Goal: Task Accomplishment & Management: Use online tool/utility

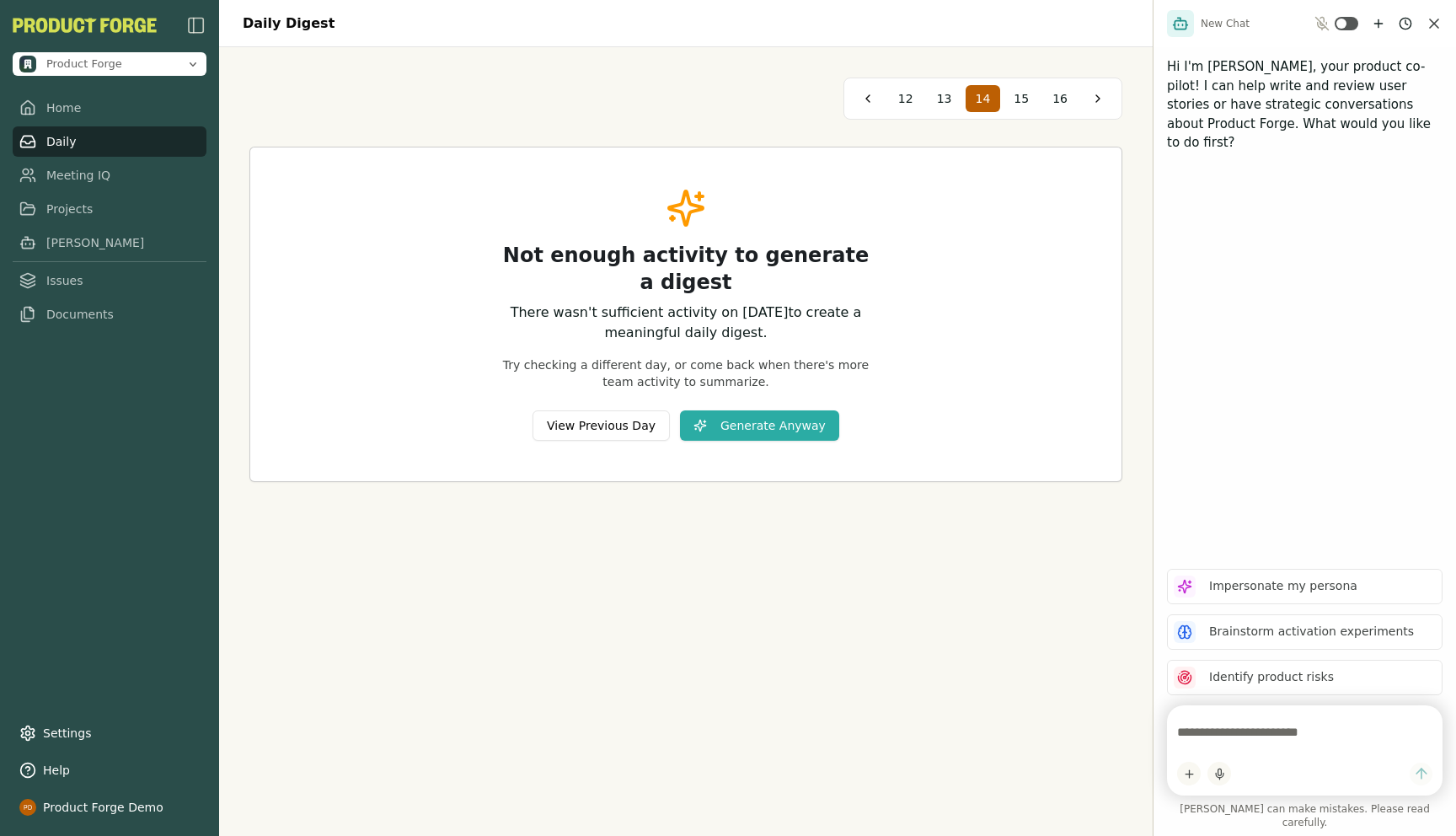
click at [388, 163] on div "Not enough activity to generate a digest There wasn't sufficient activity on [D…" at bounding box center [685, 314] width 872 height 333
click at [1207, 728] on div at bounding box center [1304, 750] width 275 height 90
click at [1209, 742] on textarea at bounding box center [1304, 732] width 255 height 34
type textarea "**********"
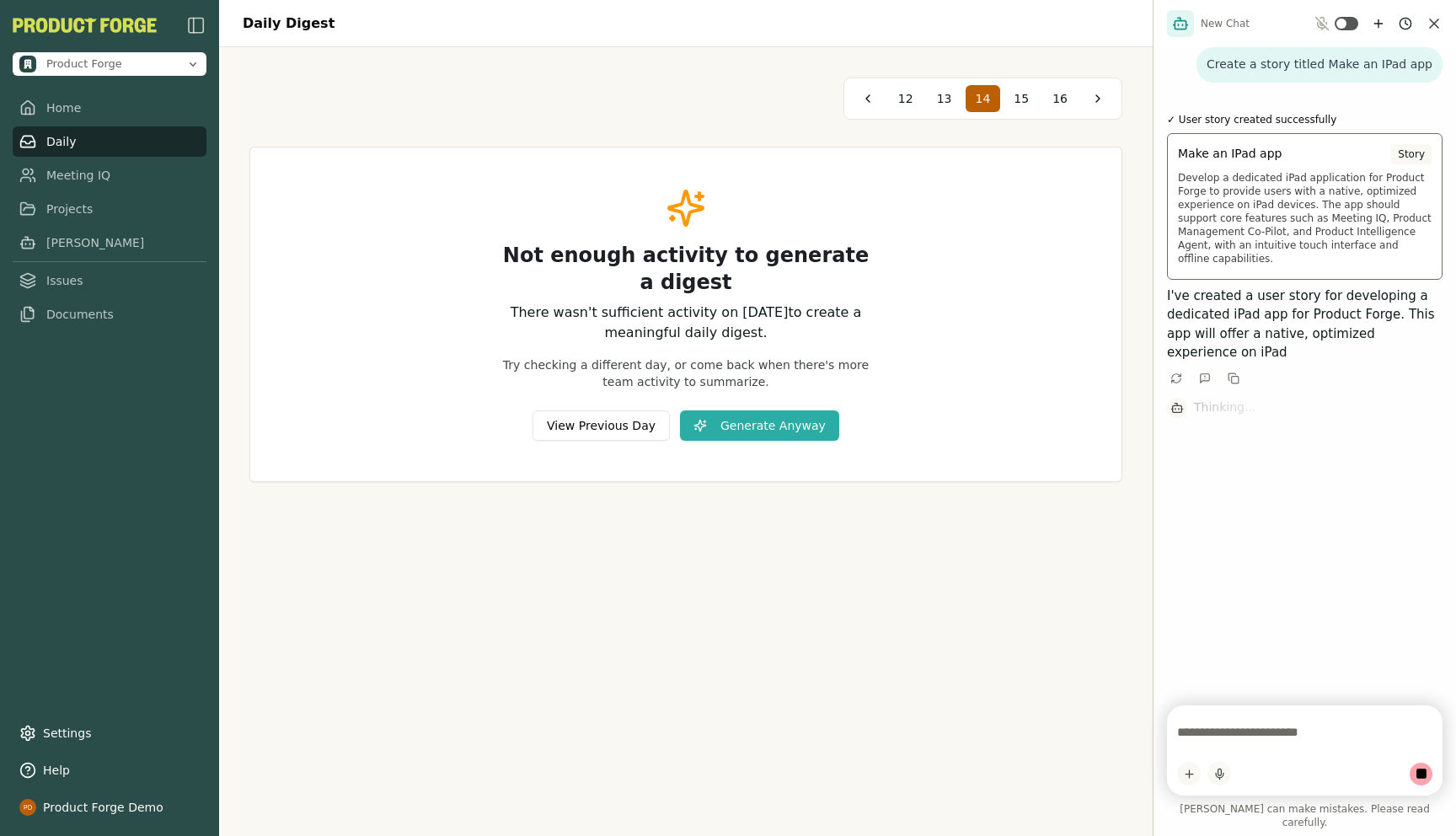
click at [1212, 158] on span "Make an IPad app" at bounding box center [1230, 153] width 104 height 17
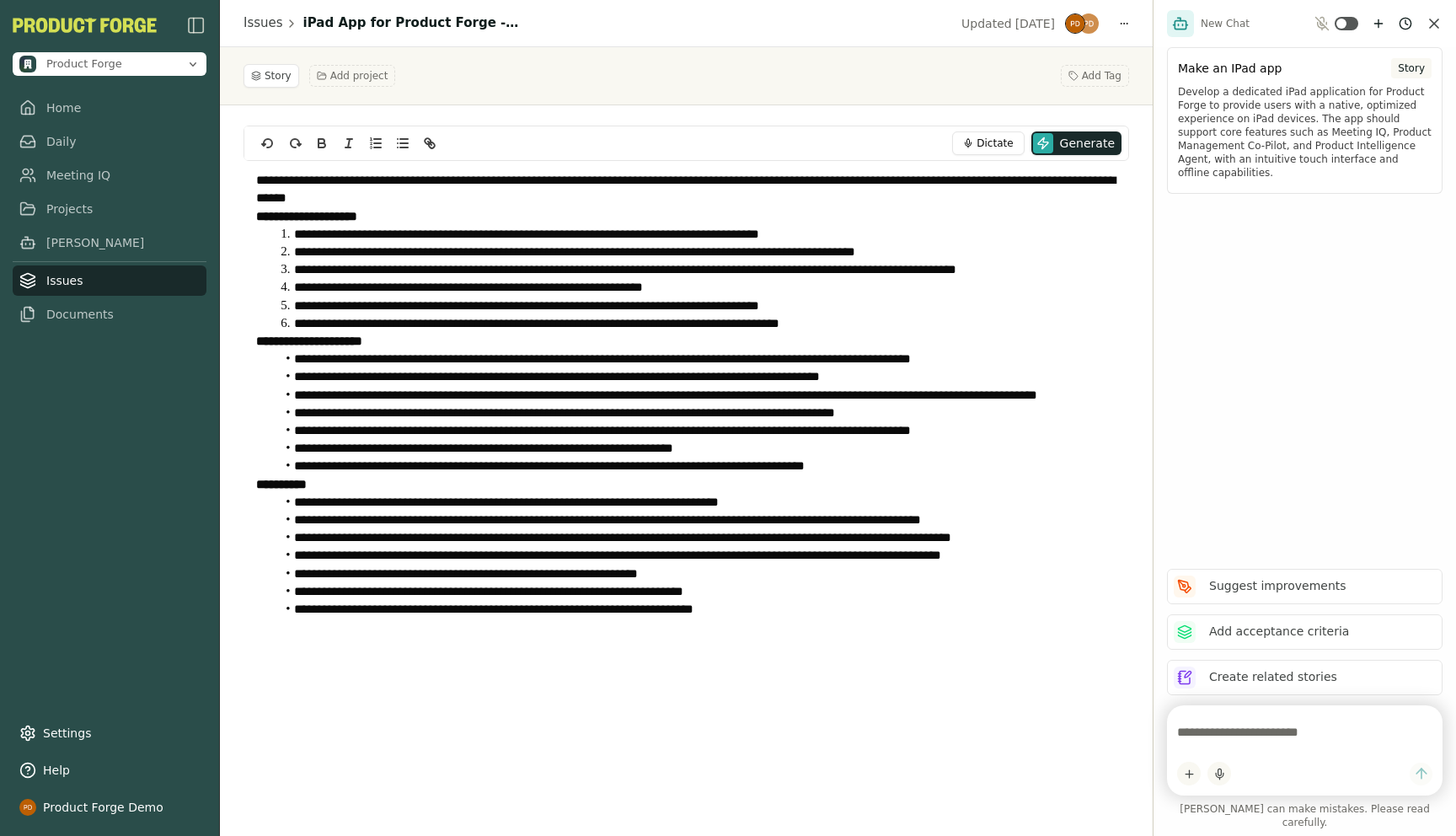
click at [56, 277] on link "Issues" at bounding box center [109, 280] width 194 height 30
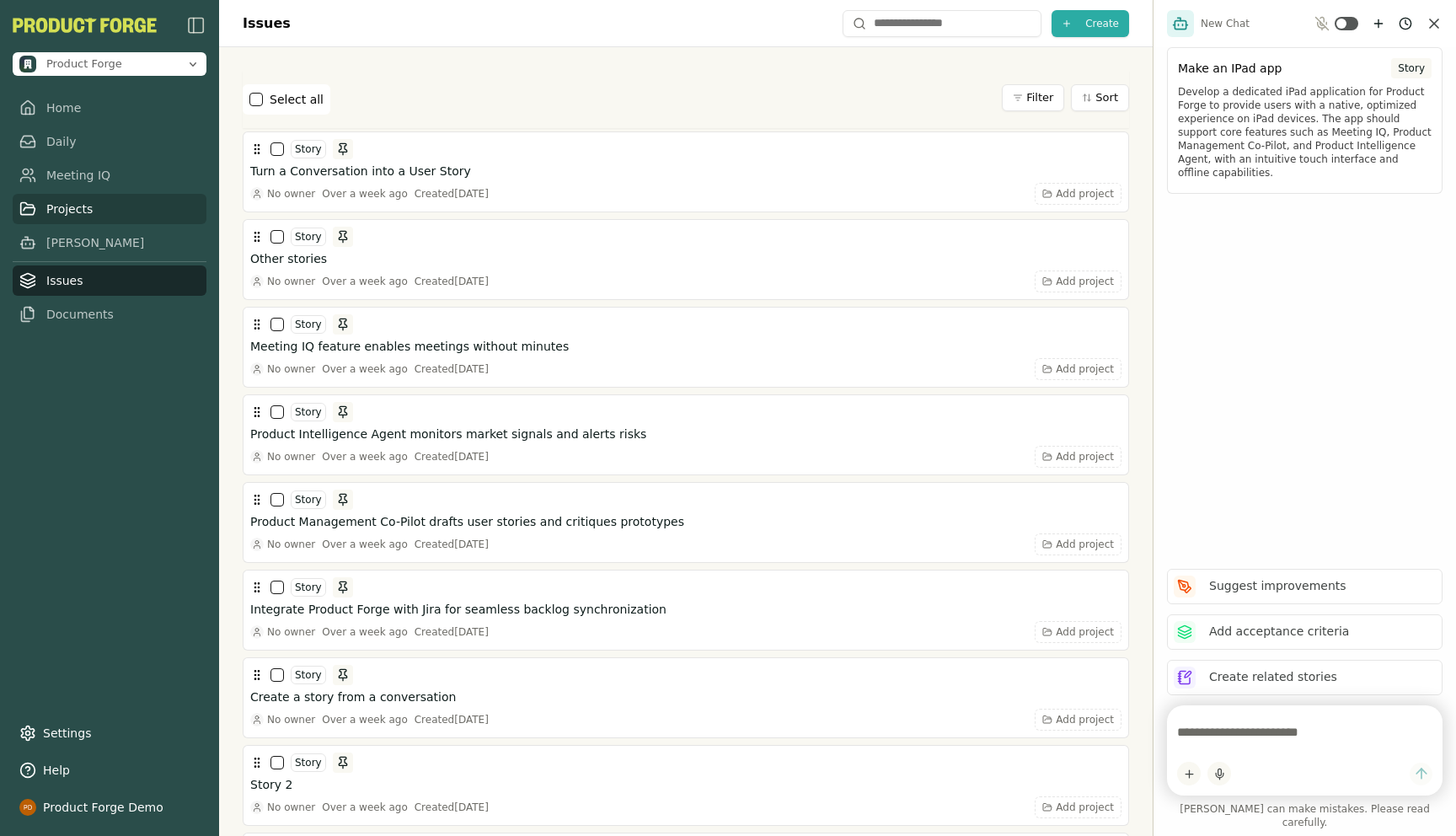
click at [70, 209] on link "Projects" at bounding box center [109, 208] width 194 height 30
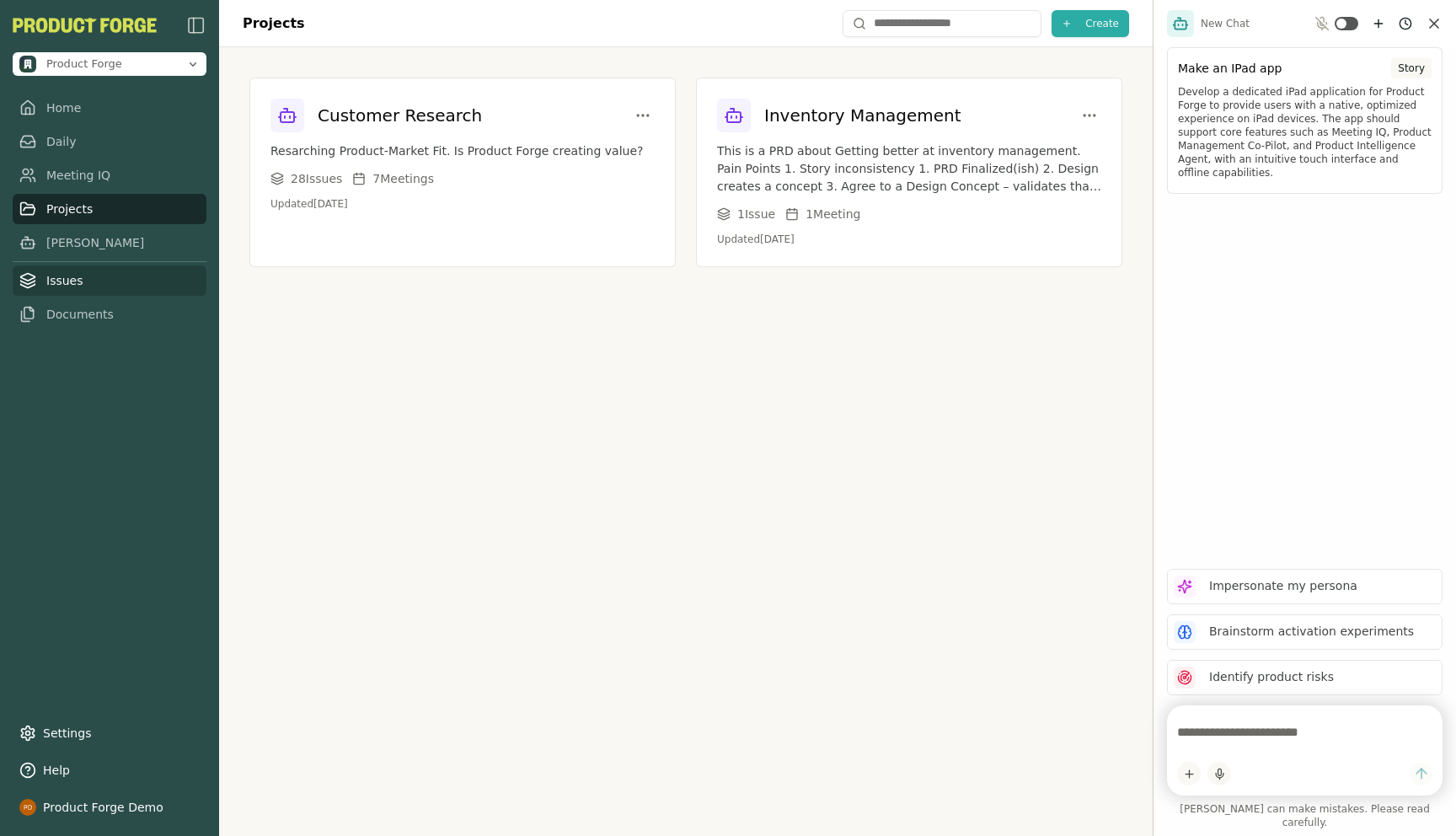
click at [61, 283] on link "Issues" at bounding box center [109, 280] width 194 height 30
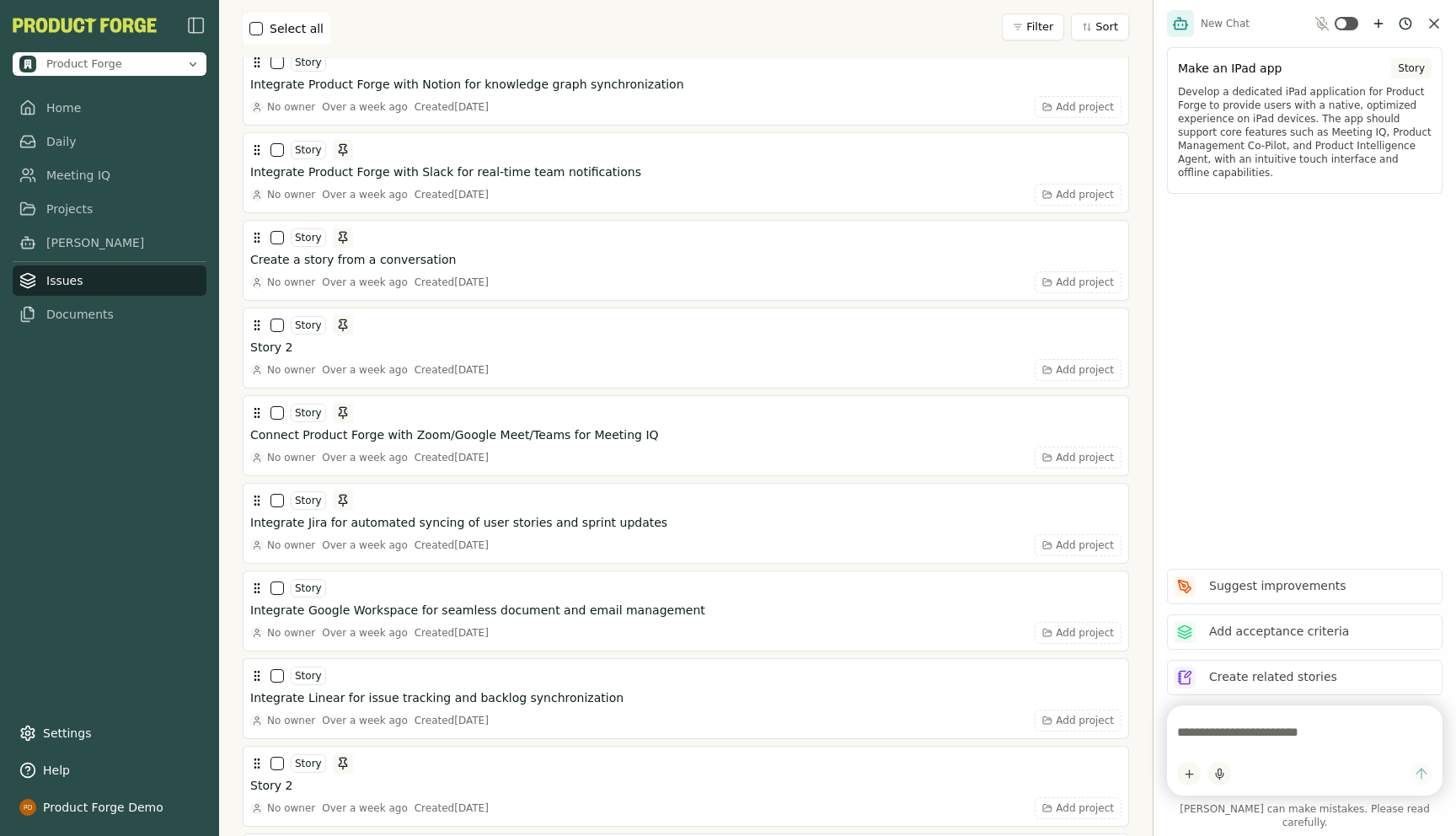
scroll to position [2826, 0]
